Goal: Information Seeking & Learning: Learn about a topic

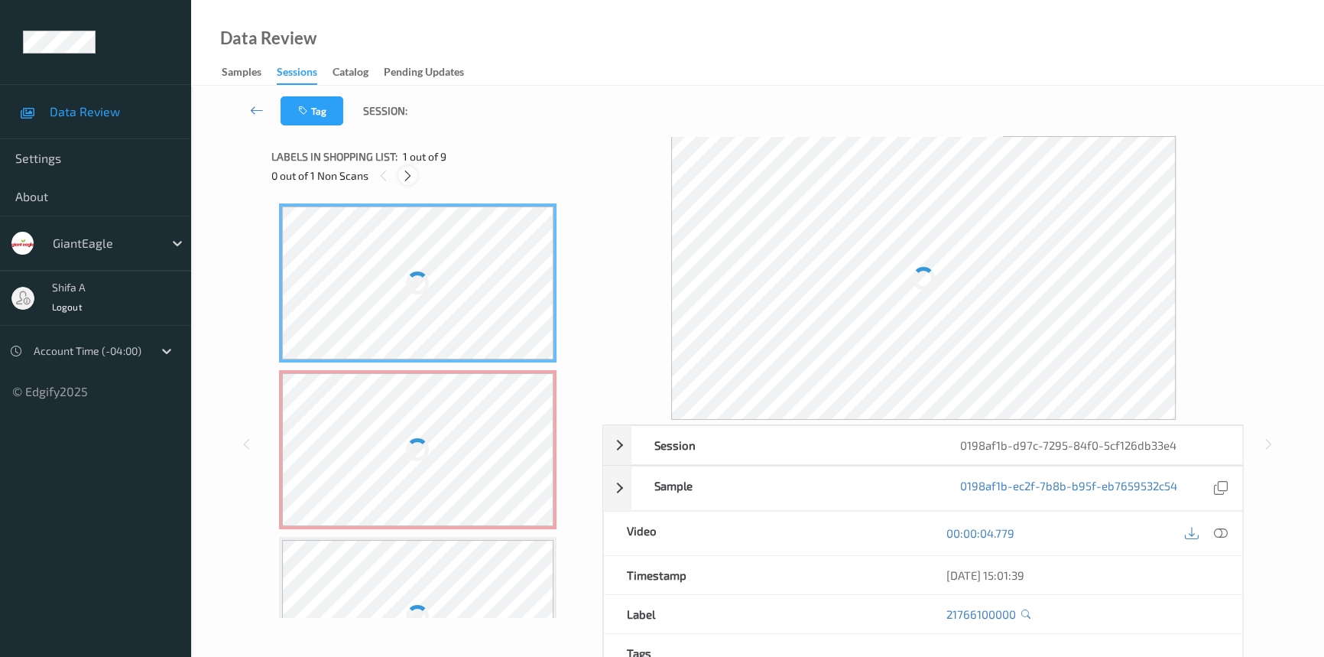
click at [407, 177] on icon at bounding box center [407, 176] width 13 height 14
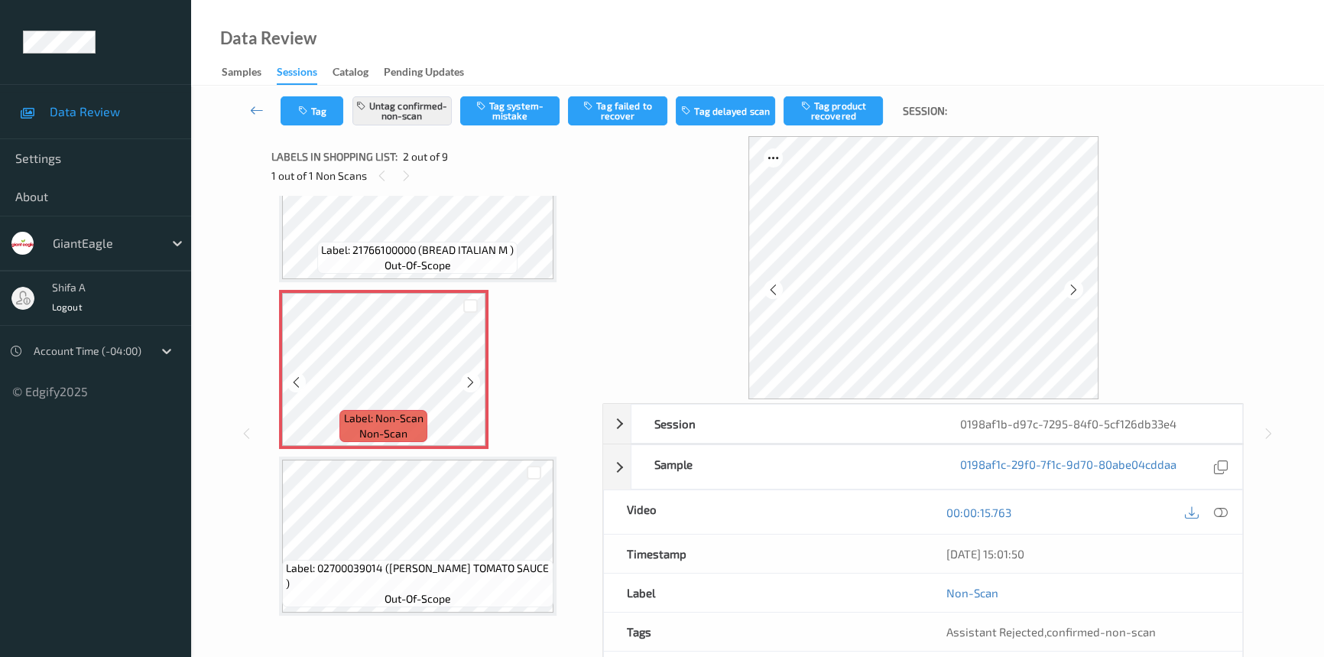
scroll to position [76, 0]
click at [472, 390] on icon at bounding box center [470, 386] width 13 height 14
drag, startPoint x: 1224, startPoint y: 511, endPoint x: 1205, endPoint y: 524, distance: 23.6
click at [1223, 511] on icon at bounding box center [1221, 512] width 14 height 14
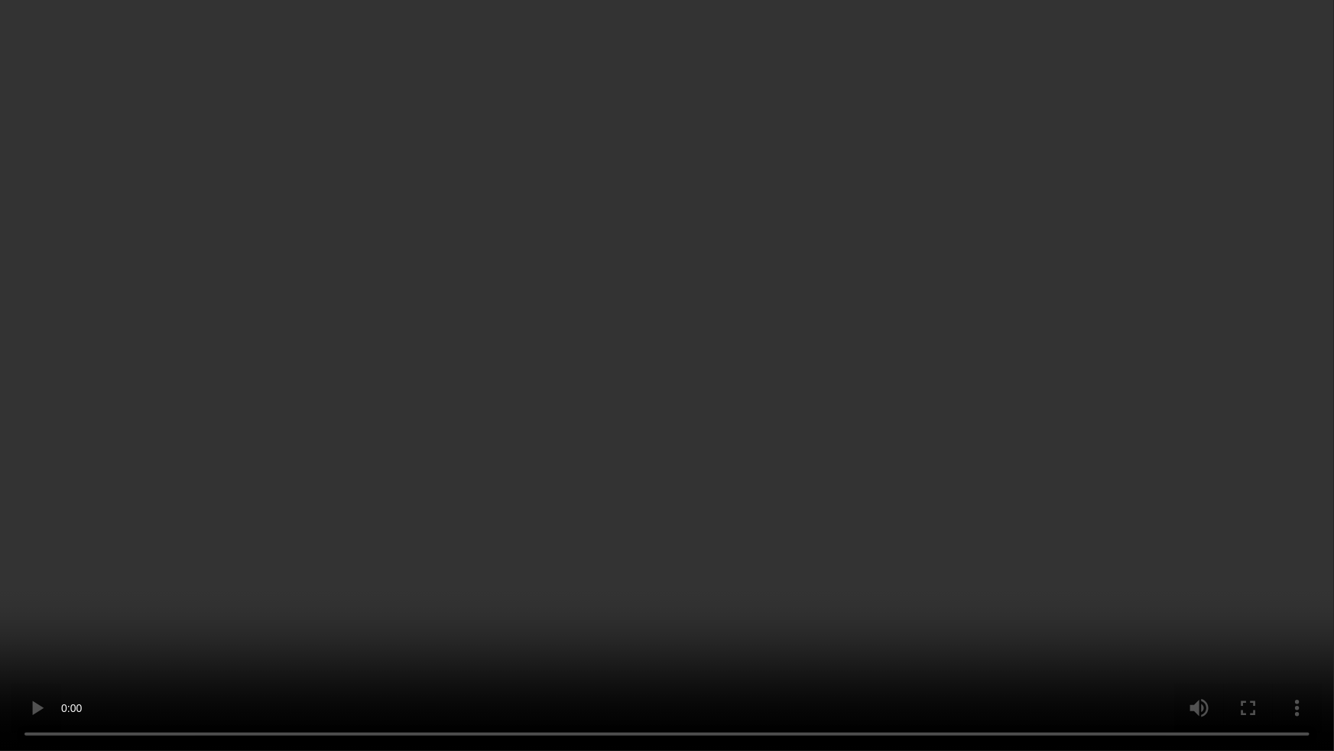
click at [956, 438] on video at bounding box center [667, 375] width 1334 height 751
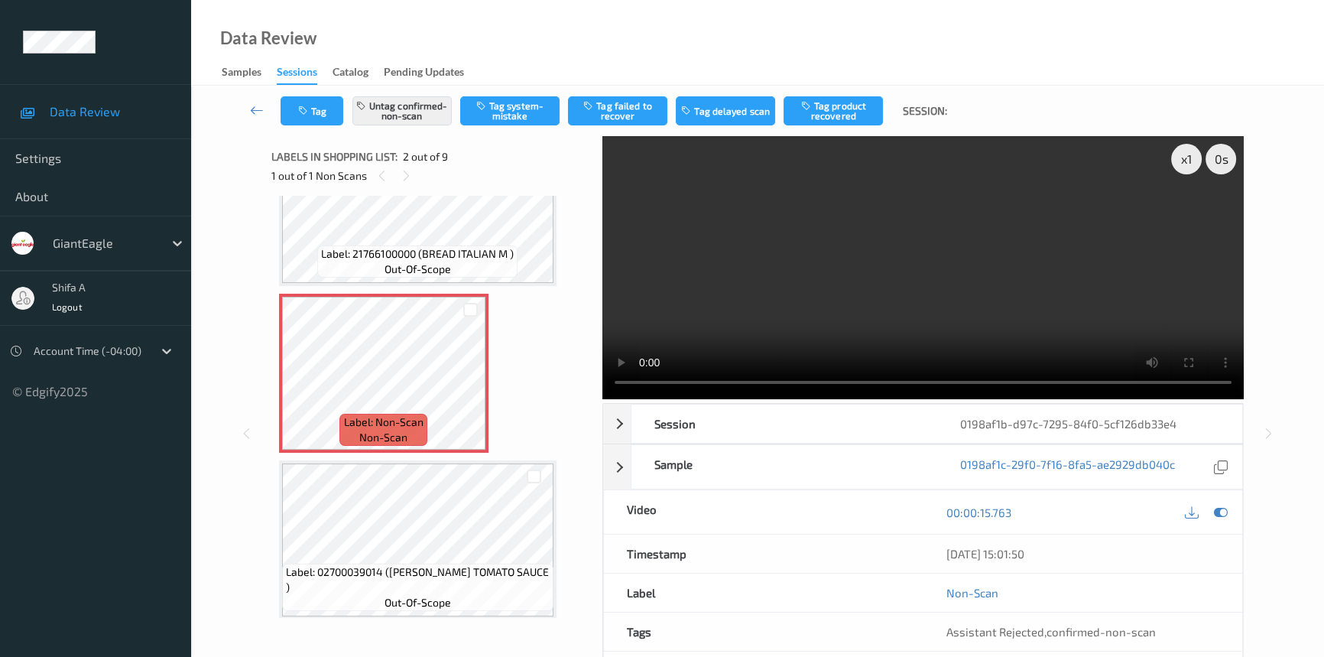
click at [971, 287] on video at bounding box center [922, 267] width 641 height 263
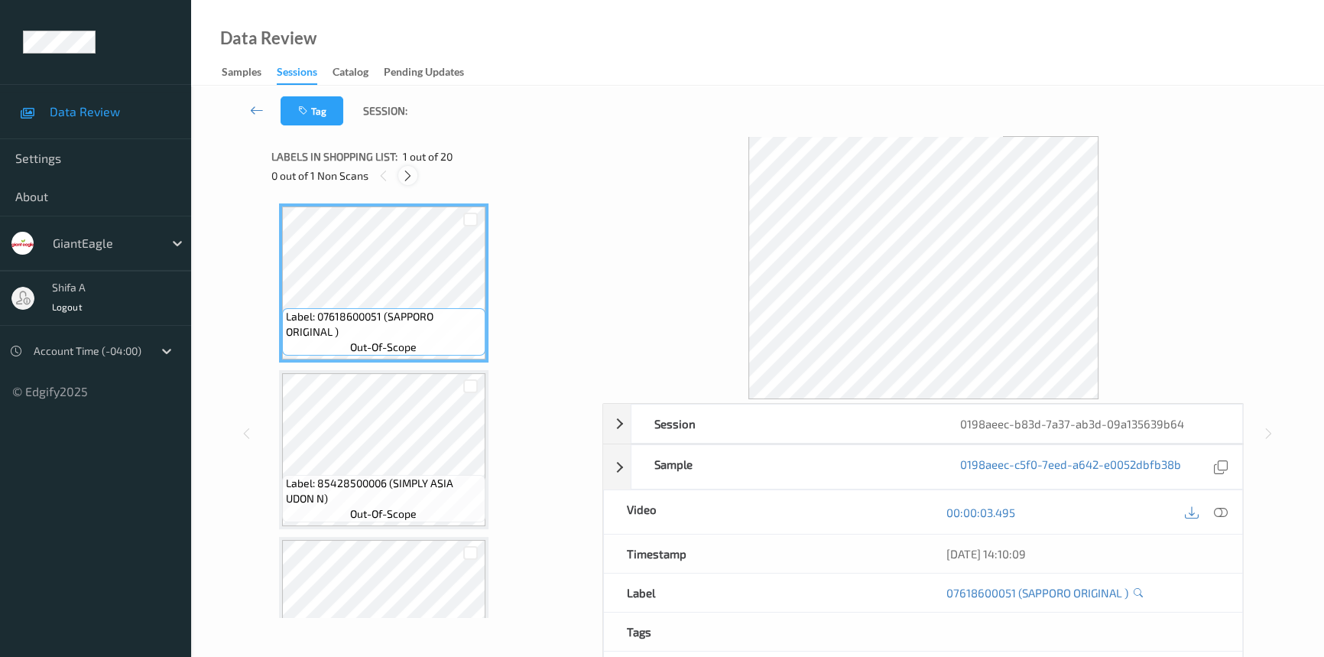
click at [410, 179] on icon at bounding box center [407, 176] width 13 height 14
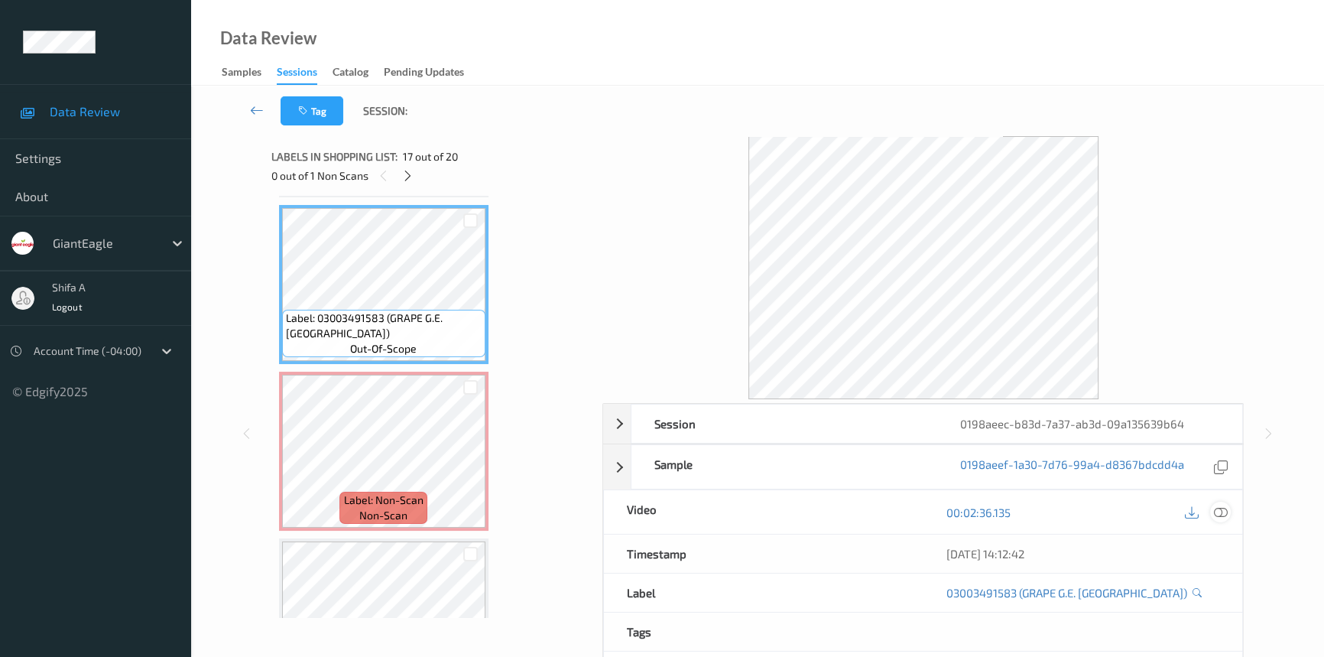
click at [1225, 509] on icon at bounding box center [1221, 512] width 14 height 14
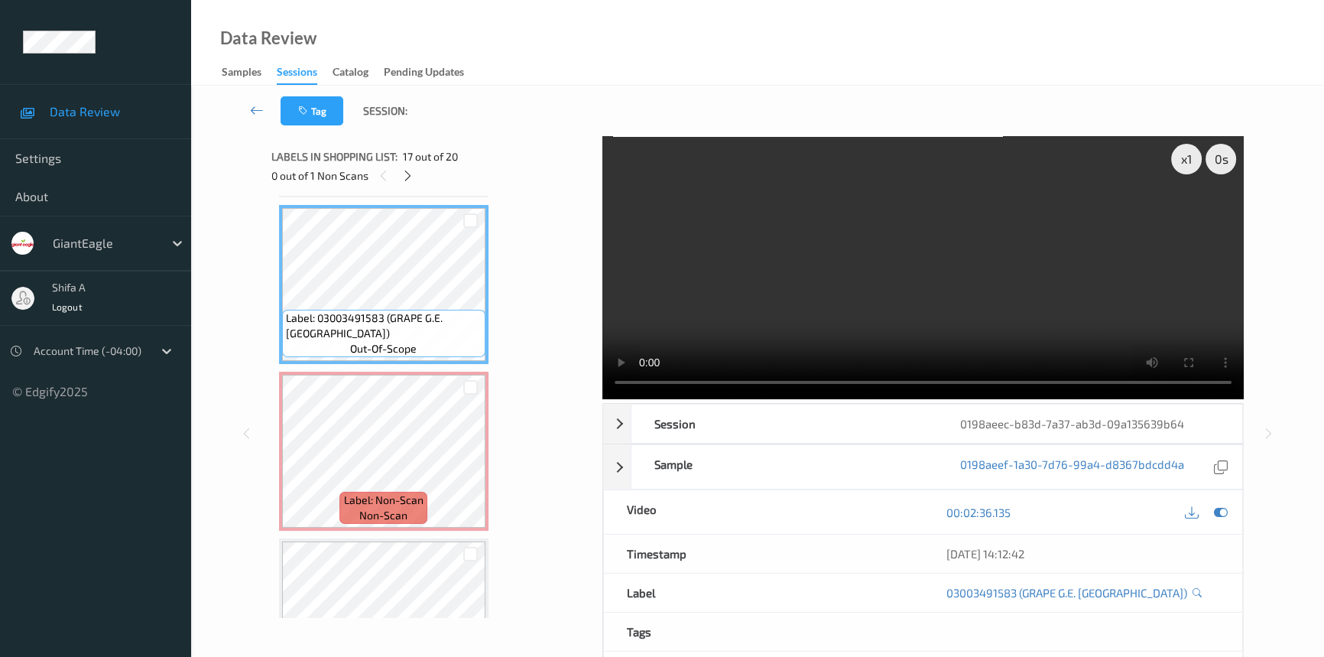
click at [851, 263] on video at bounding box center [922, 267] width 641 height 263
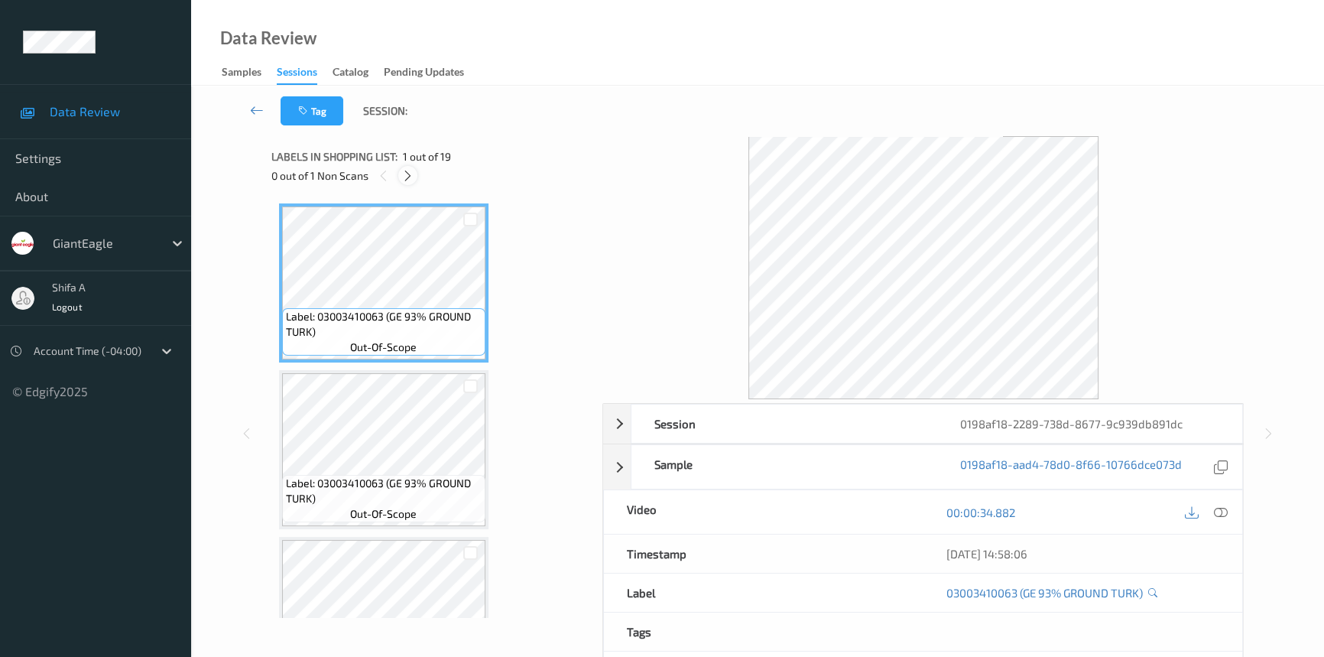
click at [410, 169] on icon at bounding box center [407, 176] width 13 height 14
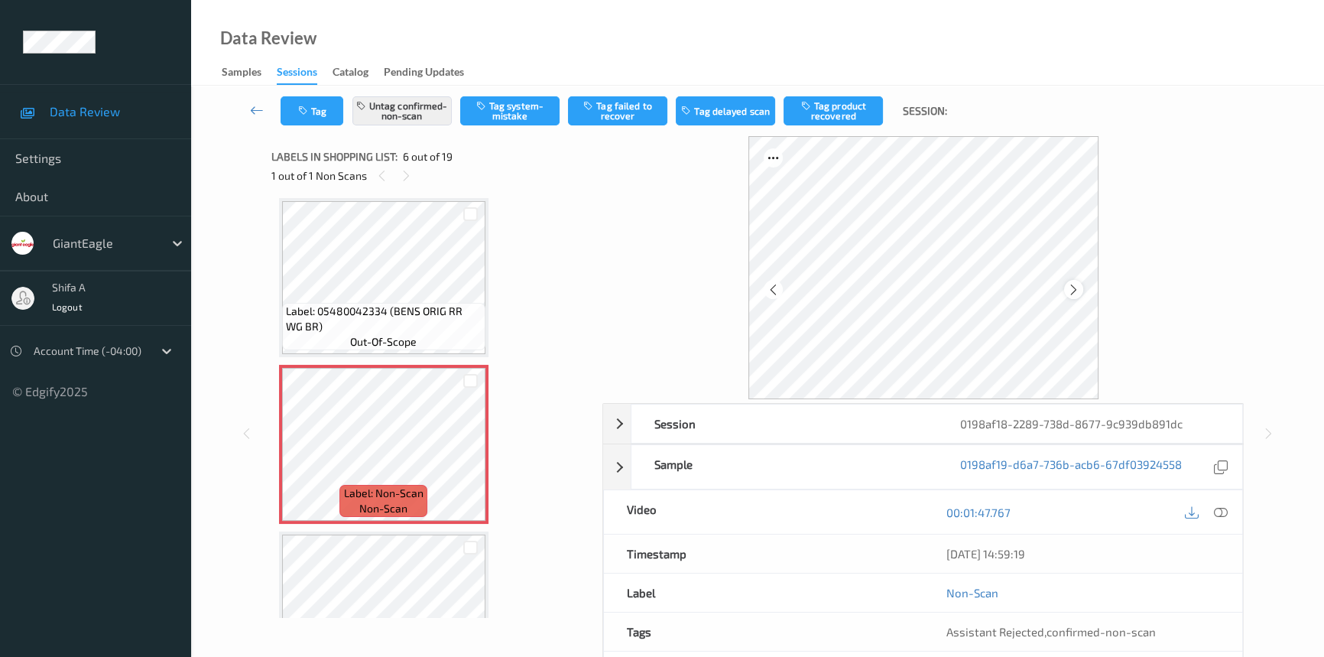
click at [1073, 291] on icon at bounding box center [1073, 289] width 13 height 14
click at [1221, 513] on icon at bounding box center [1221, 512] width 14 height 14
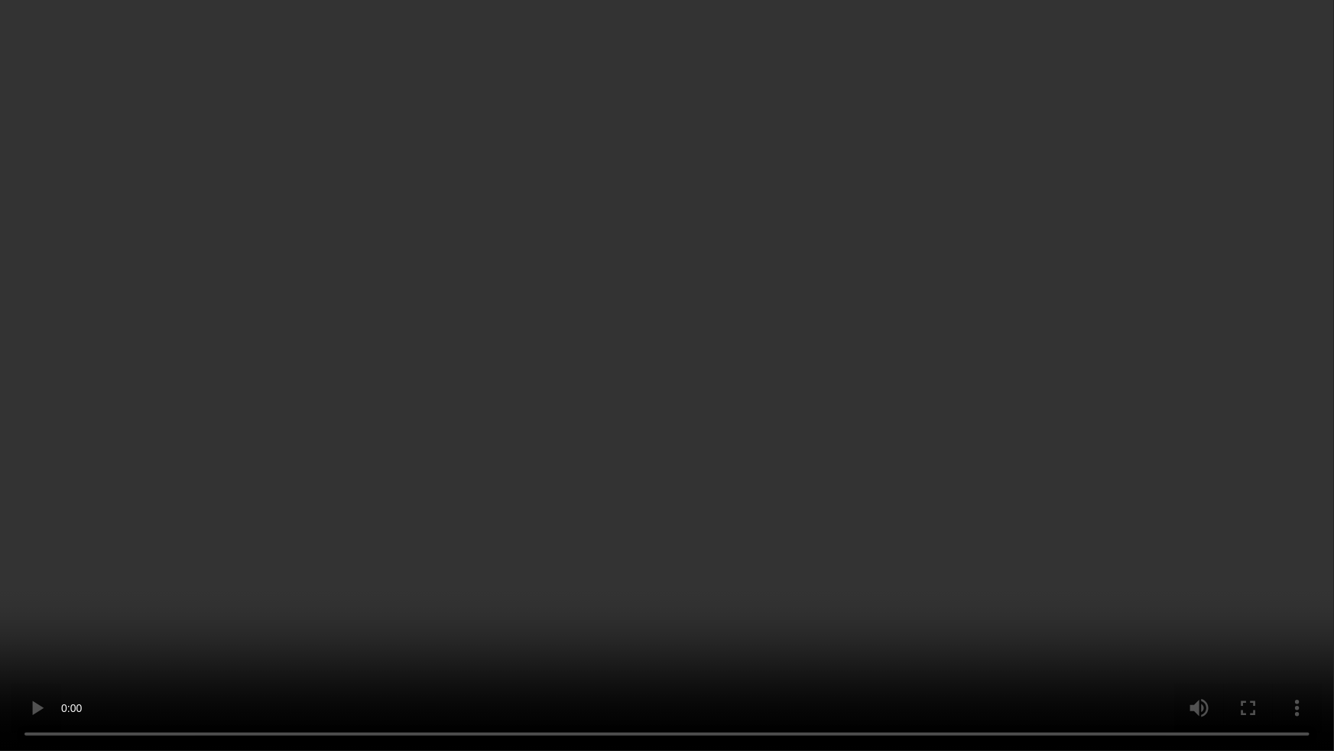
click at [949, 434] on video at bounding box center [667, 375] width 1334 height 751
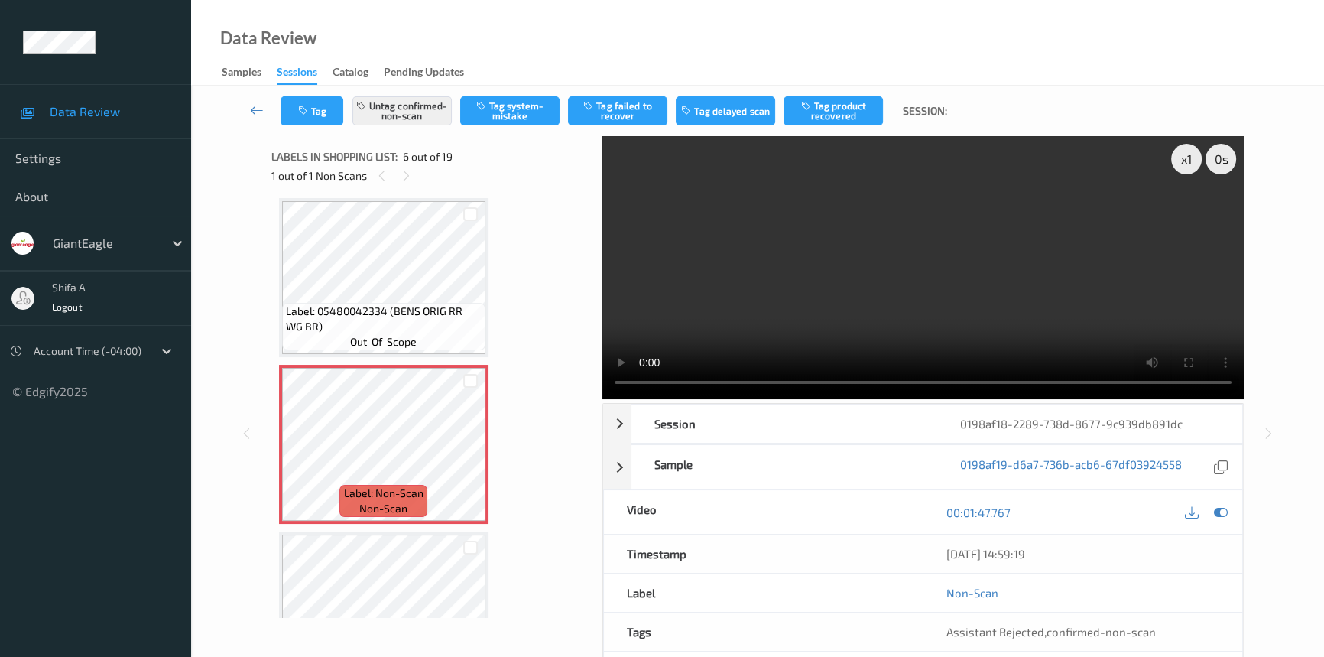
click at [963, 269] on video at bounding box center [922, 267] width 641 height 263
